Goal: Check status: Check status

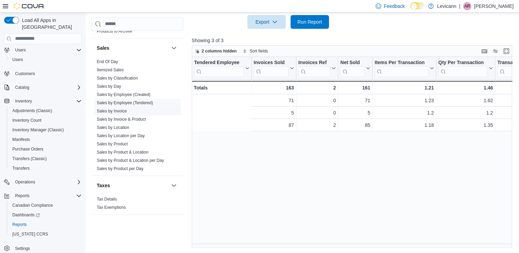
scroll to position [0, 132]
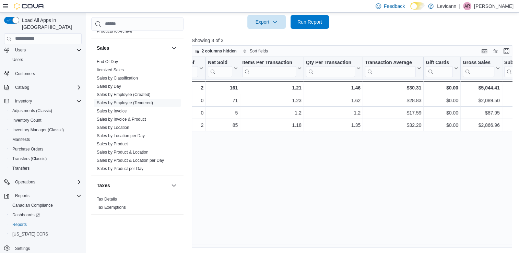
drag, startPoint x: 278, startPoint y: 187, endPoint x: 220, endPoint y: 164, distance: 62.3
click at [277, 185] on div "Tendered Employee Click to view column header actions Invoices Sold Click to vi…" at bounding box center [354, 152] width 324 height 191
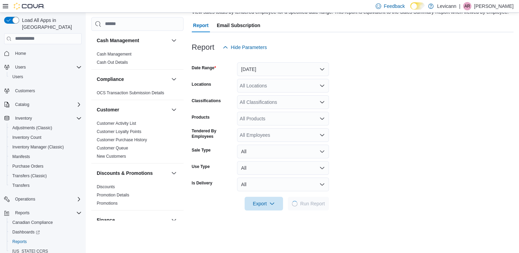
scroll to position [50, 0]
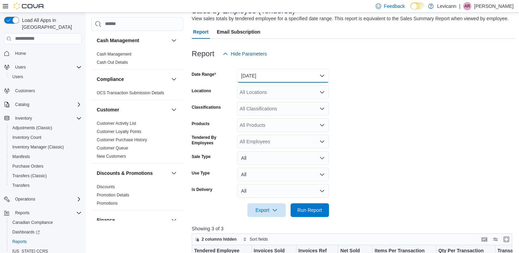
click at [321, 73] on button "[DATE]" at bounding box center [283, 76] width 92 height 14
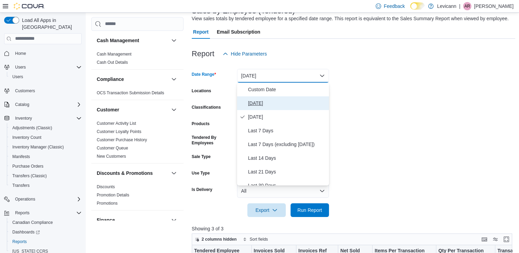
click at [260, 101] on span "Today" at bounding box center [287, 103] width 78 height 8
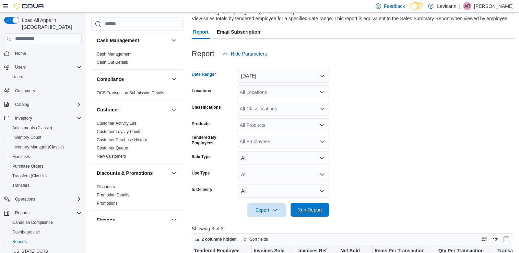
click at [314, 208] on span "Run Report" at bounding box center [309, 209] width 25 height 7
